Goal: Information Seeking & Learning: Learn about a topic

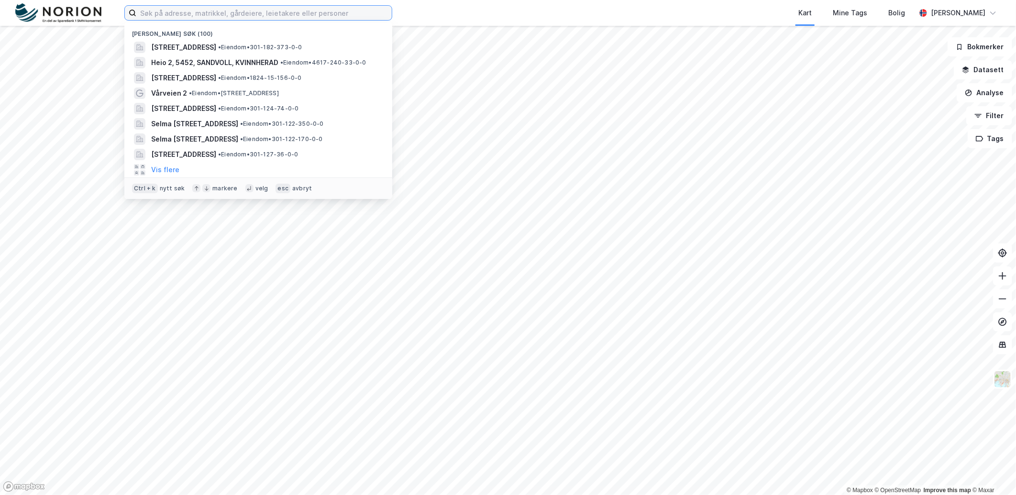
click at [190, 16] on input at bounding box center [264, 13] width 256 height 14
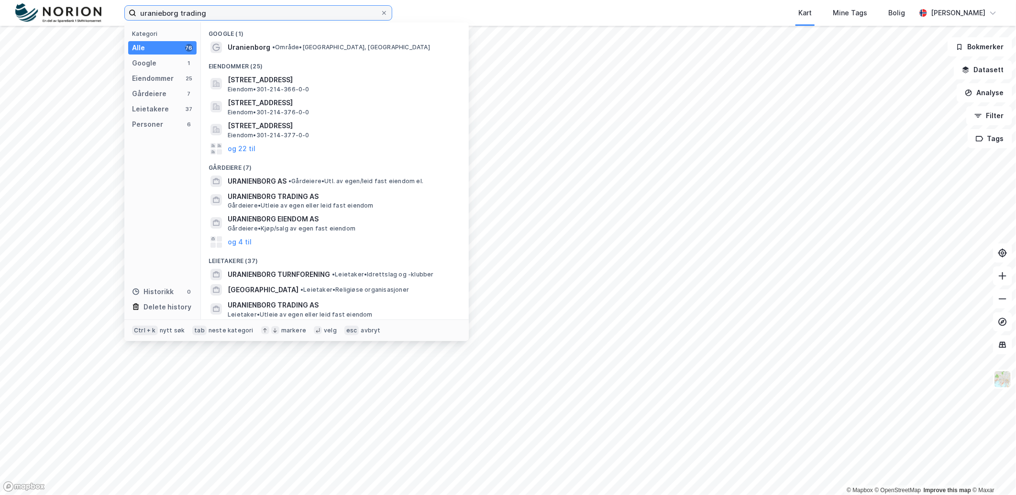
type input "uranieborg trading"
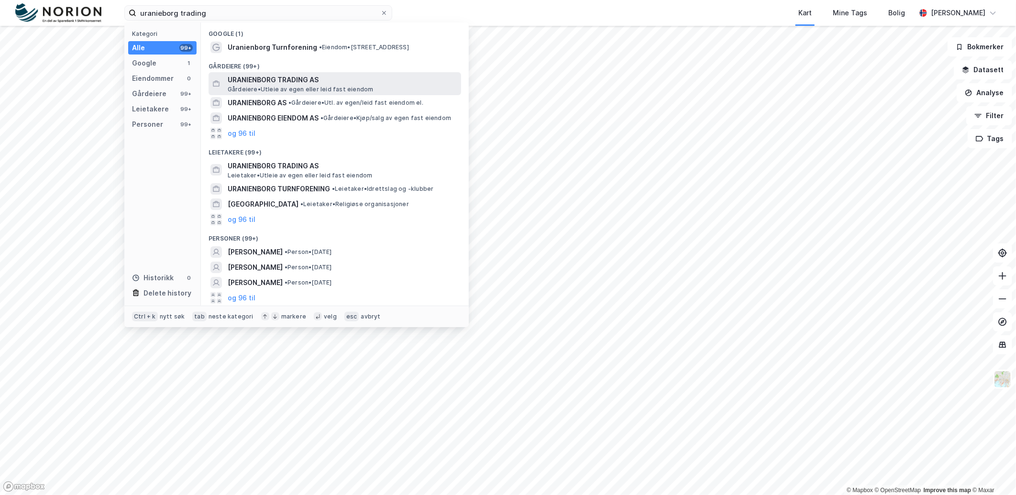
click at [262, 81] on span "URANIENBORG TRADING AS" at bounding box center [343, 79] width 230 height 11
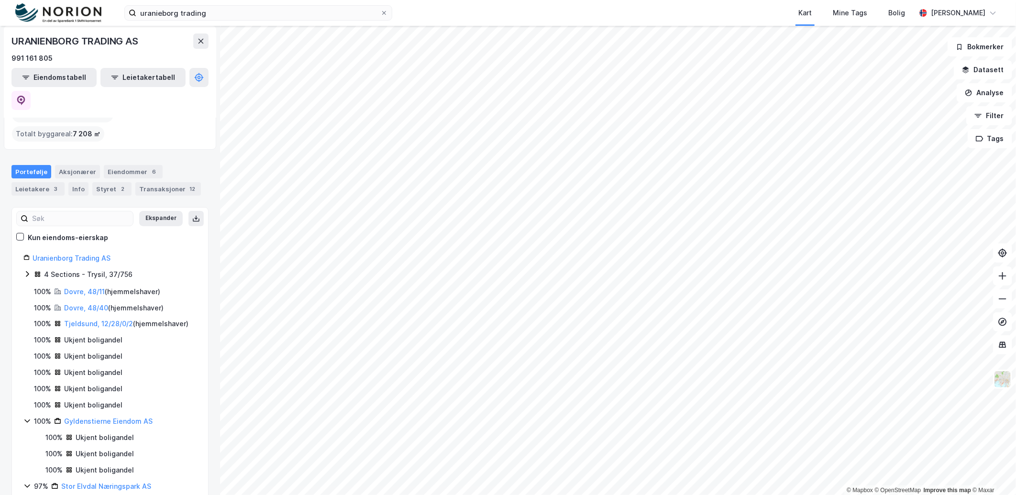
scroll to position [53, 0]
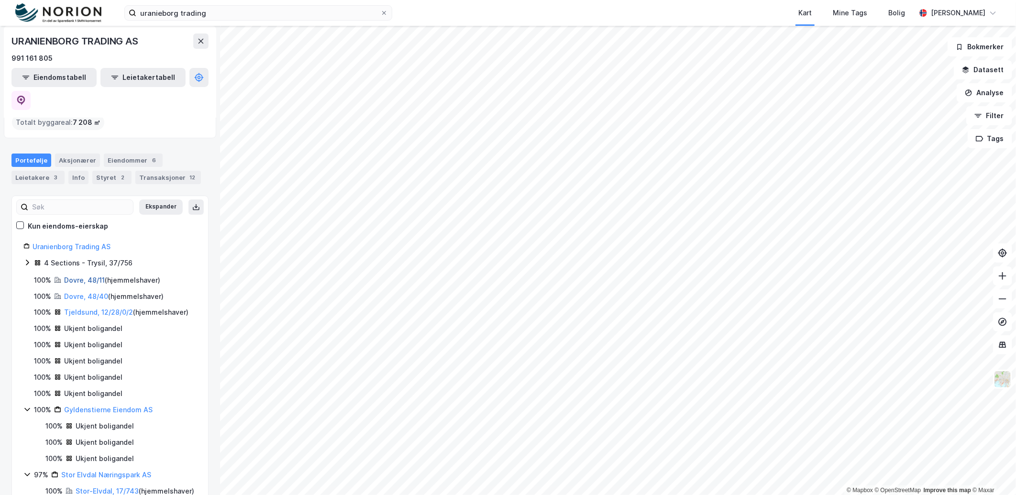
click at [72, 276] on link "Dovre, 48/11" at bounding box center [84, 280] width 41 height 8
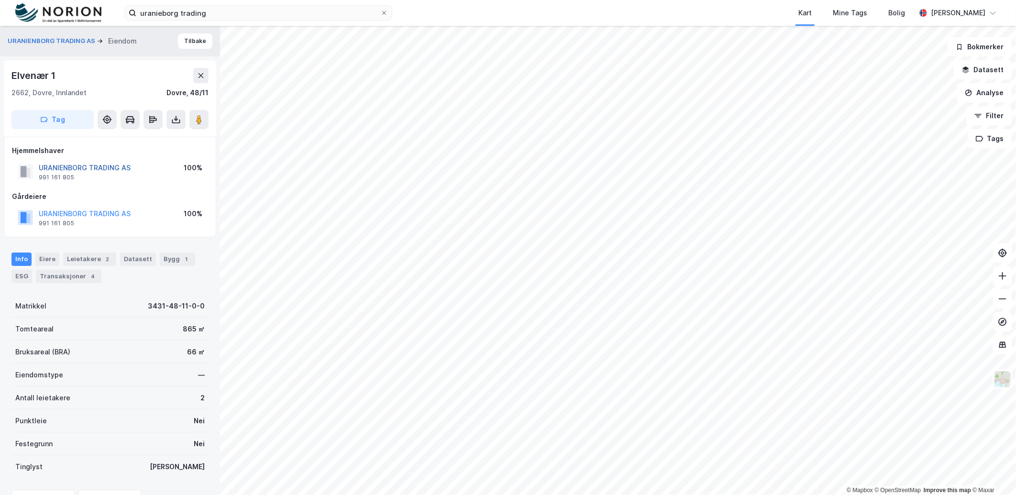
click at [0, 0] on button "URANIENBORG TRADING AS" at bounding box center [0, 0] width 0 height 0
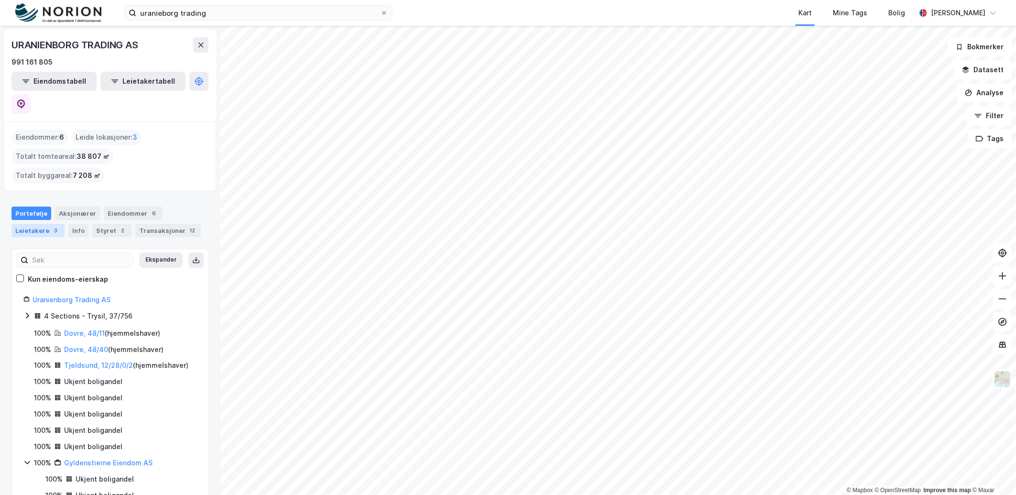
click at [35, 224] on div "Leietakere 3" at bounding box center [37, 230] width 53 height 13
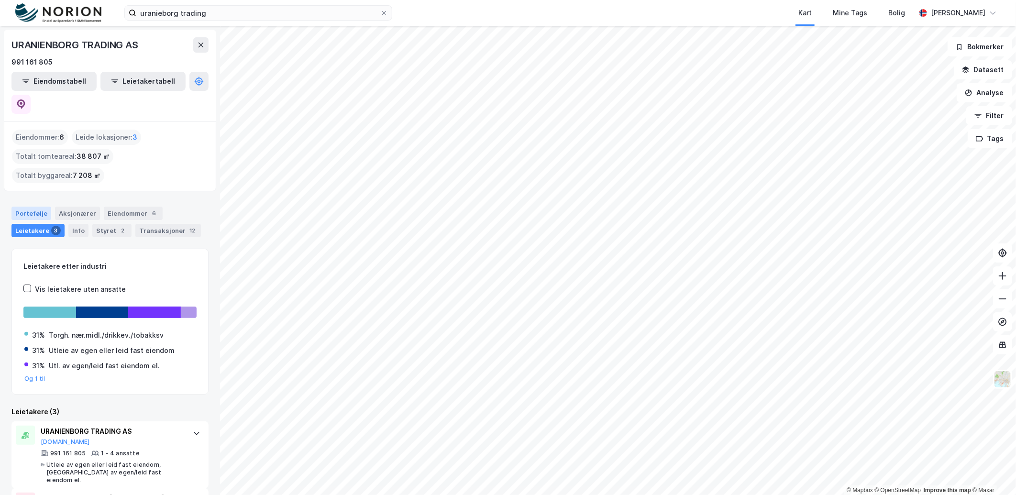
click at [38, 207] on div "Portefølje" at bounding box center [31, 213] width 40 height 13
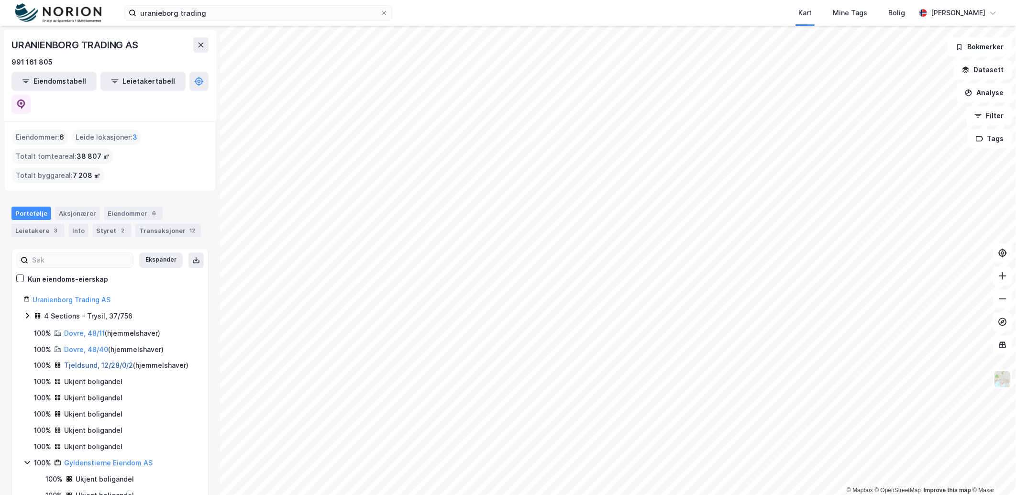
click at [86, 361] on link "Tjeldsund, 12/28/0/2" at bounding box center [98, 365] width 69 height 8
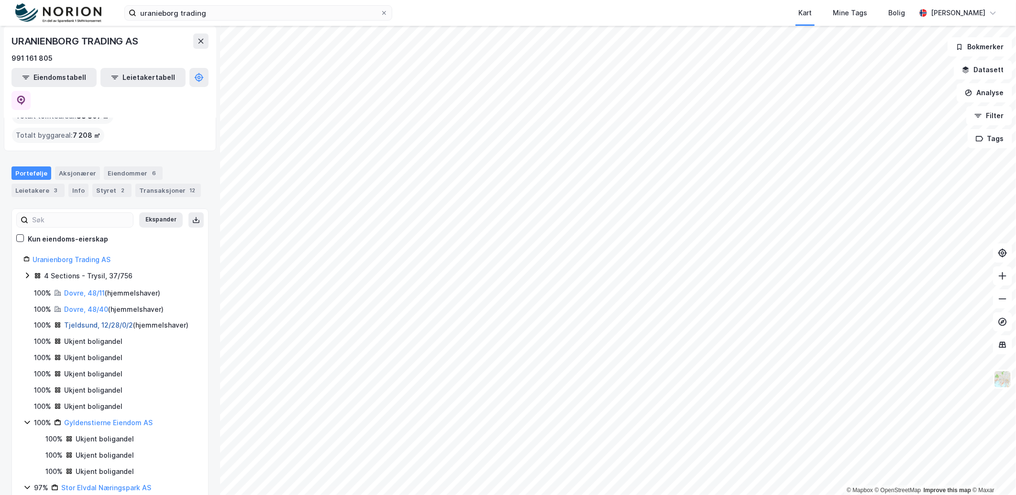
scroll to position [81, 0]
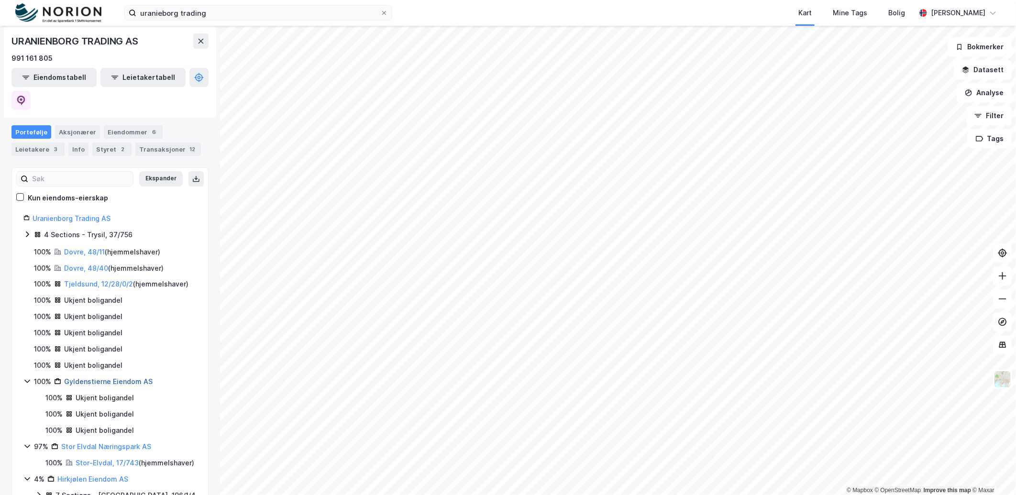
click at [103, 378] on link "Gyldenstierne Eiendom AS" at bounding box center [108, 382] width 89 height 8
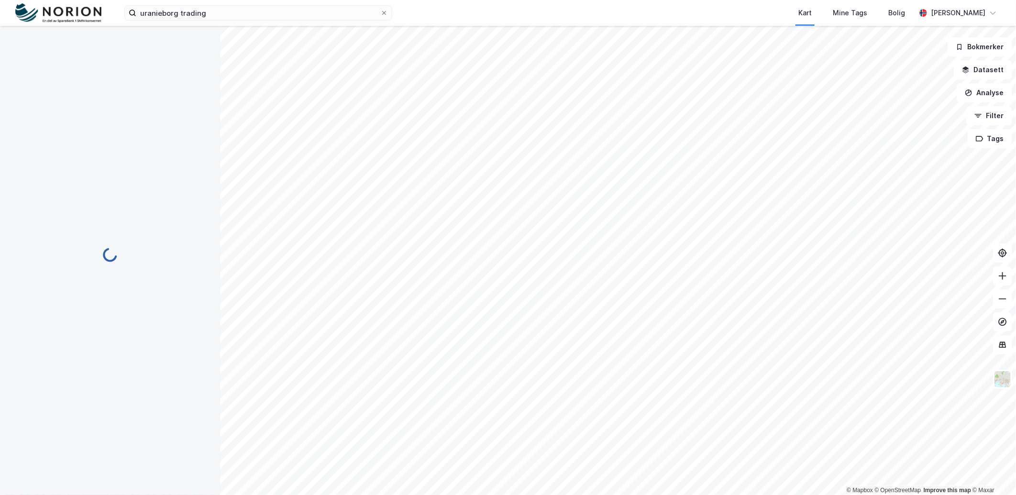
scroll to position [0, 0]
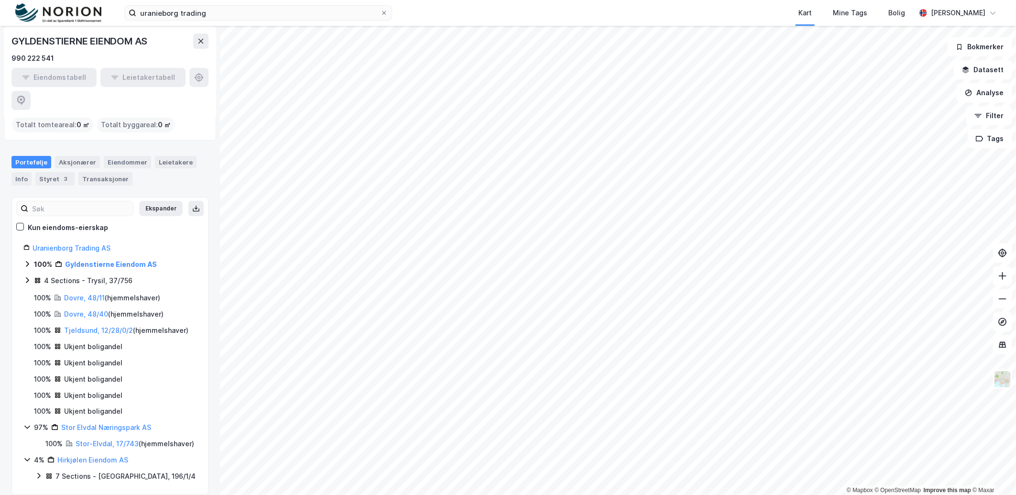
scroll to position [63, 0]
click at [104, 439] on link "Stor-Elvdal, 17/743" at bounding box center [107, 443] width 63 height 8
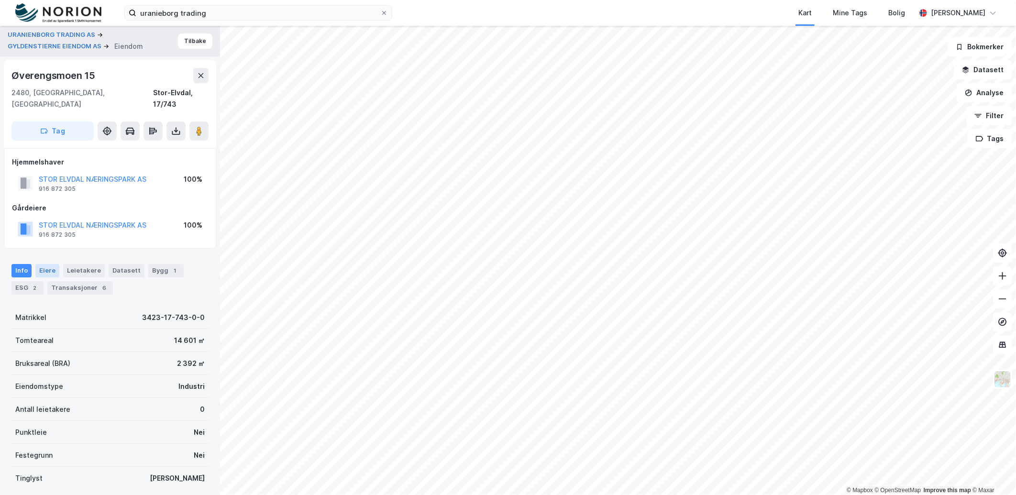
click at [51, 264] on div "Eiere" at bounding box center [47, 270] width 24 height 13
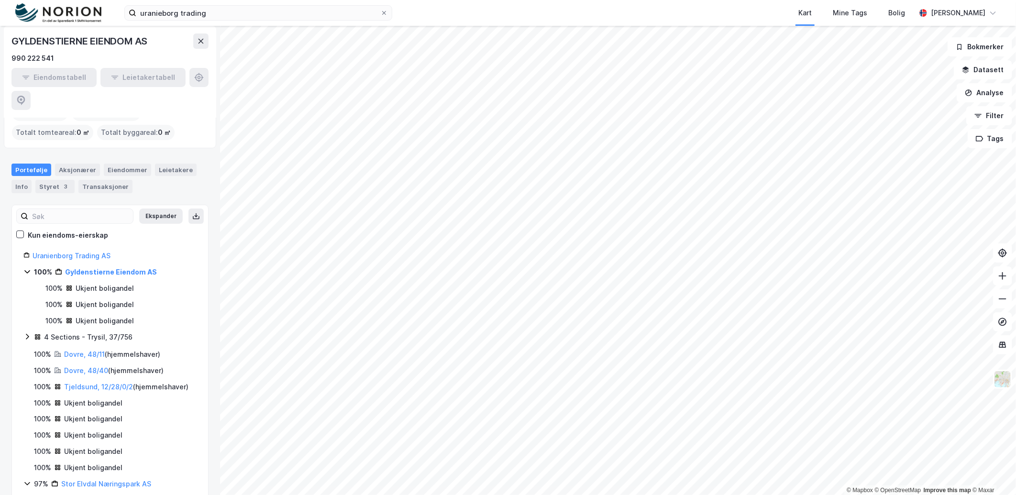
scroll to position [111, 0]
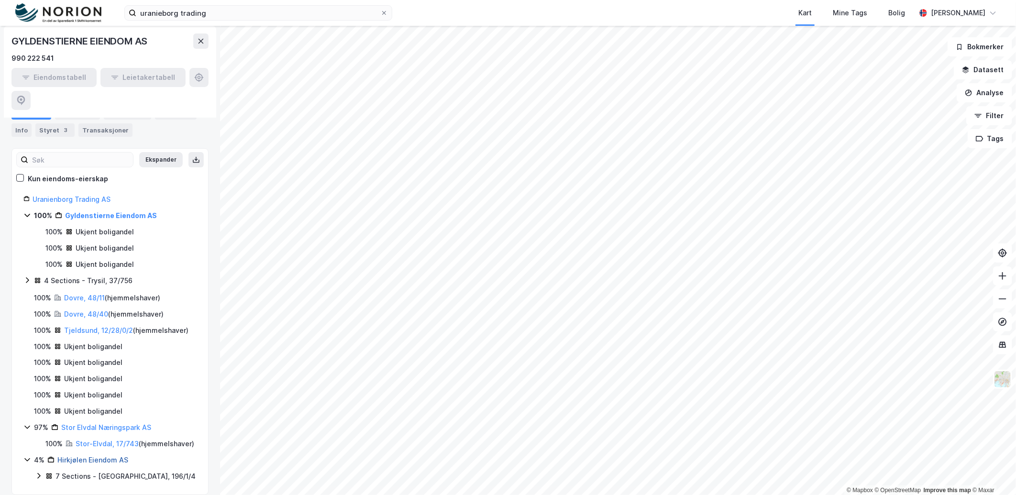
click at [101, 456] on link "Hirkjølen Eiendom AS" at bounding box center [92, 460] width 71 height 8
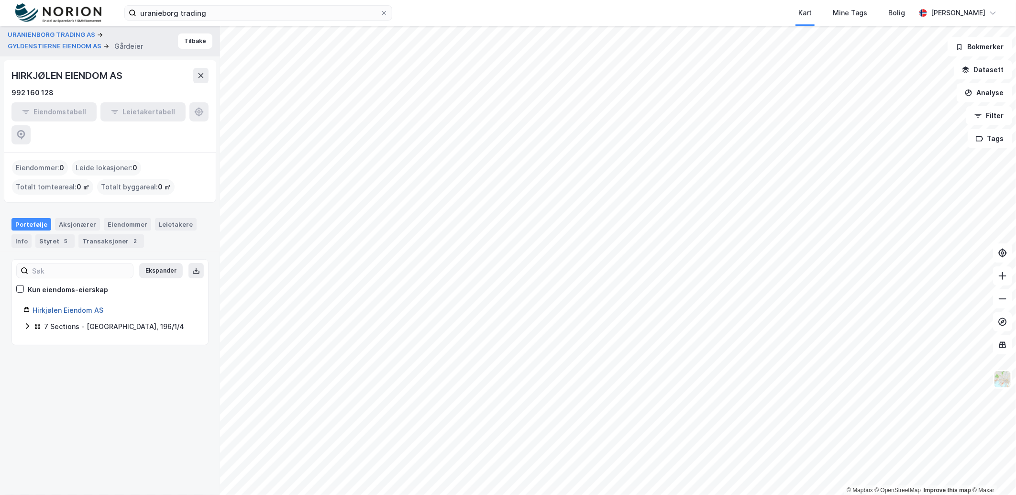
click at [53, 306] on link "Hirkjølen Eiendom AS" at bounding box center [68, 310] width 71 height 8
click at [25, 322] on icon at bounding box center [27, 326] width 8 height 8
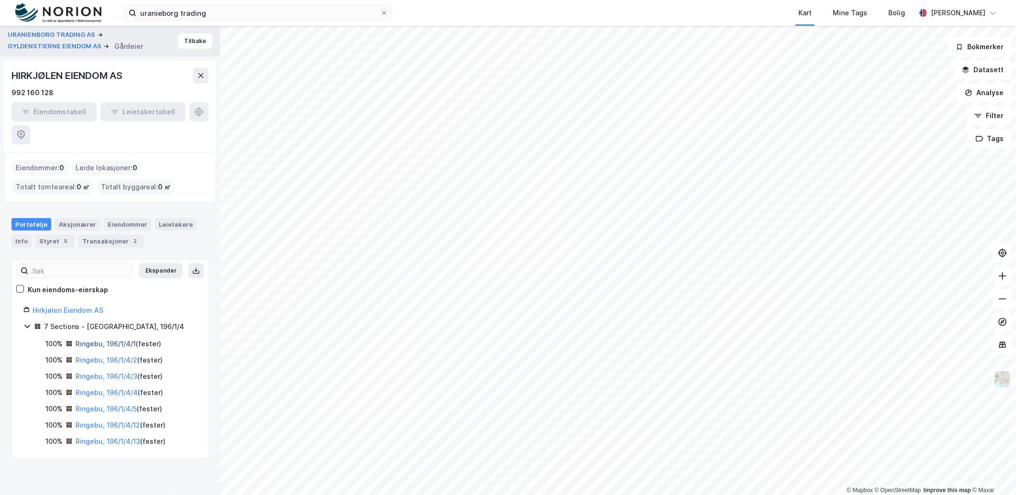
click at [94, 340] on link "Ringebu, 196/1/4/1" at bounding box center [106, 344] width 60 height 8
